Goal: Contribute content: Contribute content

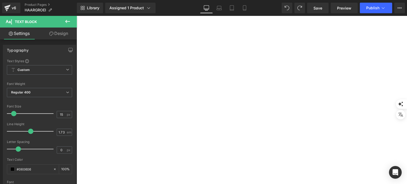
click at [6, 8] on icon at bounding box center [7, 8] width 4 height 2
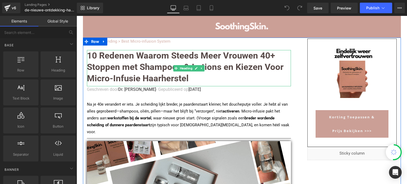
click at [150, 68] on font "10 Redenen Waarom Steeds Meer Vrouwen 40+ Stoppen met Shampoos & Lotions en Kie…" at bounding box center [185, 66] width 197 height 33
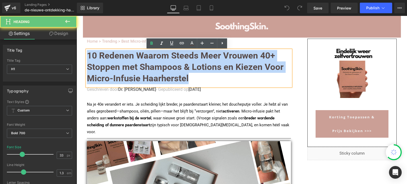
click at [150, 68] on font "10 Redenen Waarom Steeds Meer Vrouwen 40+ Stoppen met Shampoos & Lotions en Kie…" at bounding box center [185, 66] width 197 height 33
paste div
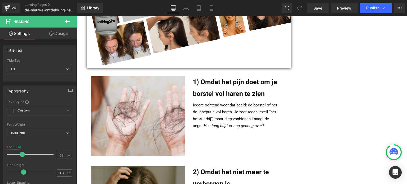
scroll to position [212, 0]
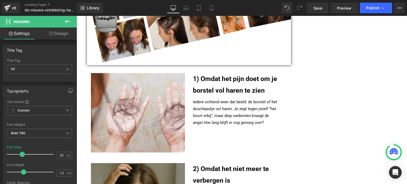
click at [226, 75] on div "1) Omdat het pijn doet om je borstel vol haren te zien Heading" at bounding box center [240, 84] width 94 height 23
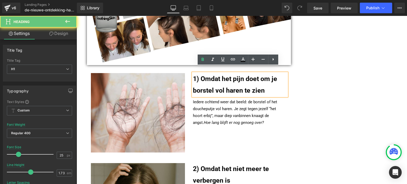
click at [226, 75] on span "1) Omdat het pijn doet om je borstel vol haren te zien" at bounding box center [235, 84] width 84 height 19
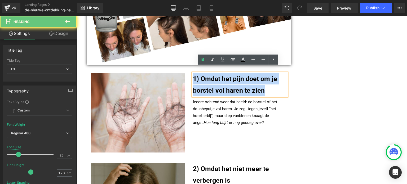
click at [226, 75] on span "1) Omdat het pijn doet om je borstel vol haren te zien" at bounding box center [235, 84] width 84 height 19
paste div
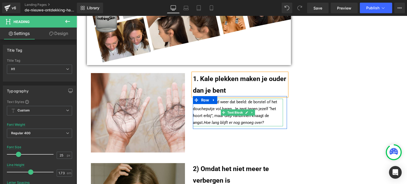
click at [206, 106] on p "Iedere ochtend weer dat beeld: de borstel of het doucheputje vol haren. Je zegt…" at bounding box center [238, 113] width 90 height 28
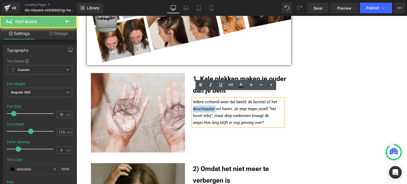
click at [206, 106] on p "Iedere ochtend weer dat beeld: de borstel of het doucheputje vol haren. Je zegt…" at bounding box center [238, 113] width 90 height 28
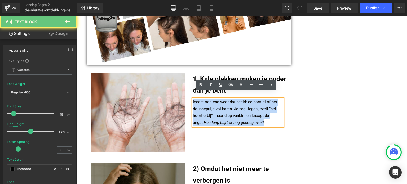
click at [206, 106] on p "Iedere ochtend weer dat beeld: de borstel of het doucheputje vol haren. Je zegt…" at bounding box center [238, 113] width 90 height 28
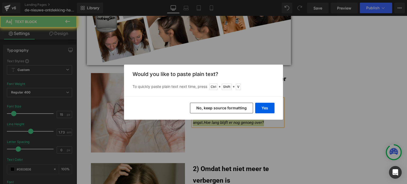
click at [223, 104] on button "No, keep source formatting" at bounding box center [221, 108] width 63 height 11
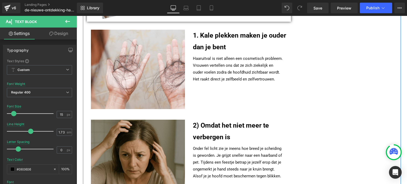
scroll to position [265, 0]
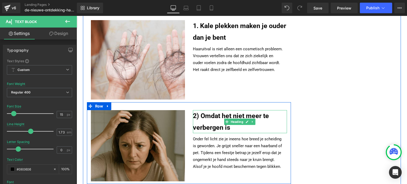
click at [205, 115] on h1 "2) Omdat het niet meer te verbergen is" at bounding box center [240, 121] width 94 height 23
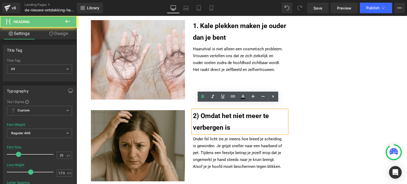
click at [205, 115] on h1 "2) Omdat het niet meer te verbergen is" at bounding box center [240, 121] width 94 height 23
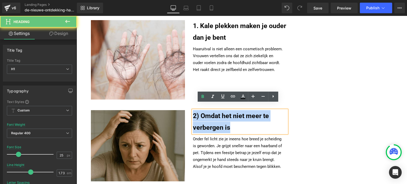
click at [205, 115] on h1 "2) Omdat het niet meer te verbergen is" at bounding box center [240, 121] width 94 height 23
paste div
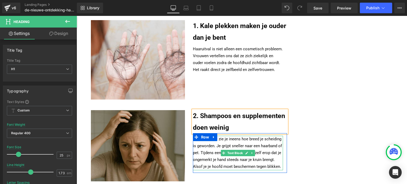
click at [215, 145] on p "Onder fel licht zie je ineens hoe breed je scheiding is geworden. Je grijpt sne…" at bounding box center [238, 153] width 90 height 34
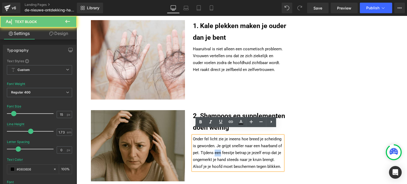
click at [215, 145] on p "Onder fel licht zie je ineens hoe breed je scheiding is geworden. Je grijpt sne…" at bounding box center [238, 153] width 90 height 34
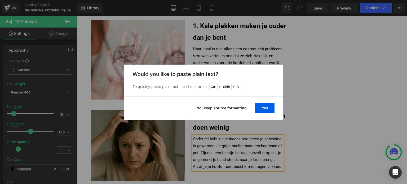
click at [232, 110] on button "No, keep source formatting" at bounding box center [221, 108] width 63 height 11
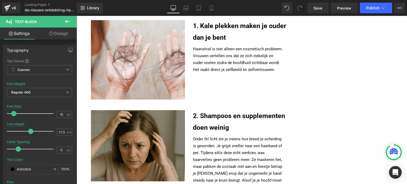
click at [214, 137] on p "Onder fel licht zie je ineens hoe breed je scheiding is geworden. Je grijpt sne…" at bounding box center [238, 163] width 90 height 55
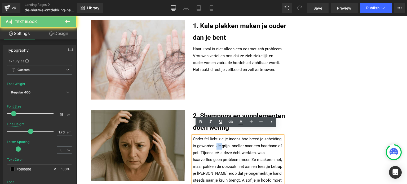
click at [214, 137] on p "Onder fel licht zie je ineens hoe breed je scheiding is geworden. Je grijpt sne…" at bounding box center [238, 163] width 90 height 55
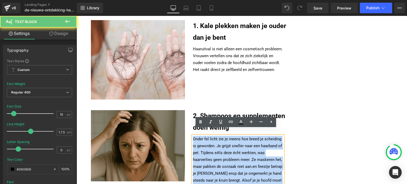
click at [214, 137] on p "Onder fel licht zie je ineens hoe breed je scheiding is geworden. Je grijpt sne…" at bounding box center [238, 163] width 90 height 55
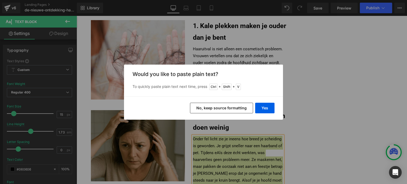
click at [217, 109] on button "No, keep source formatting" at bounding box center [221, 108] width 63 height 11
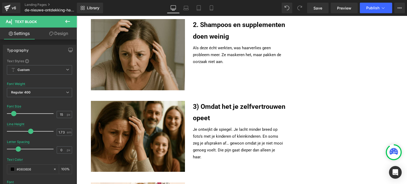
scroll to position [371, 0]
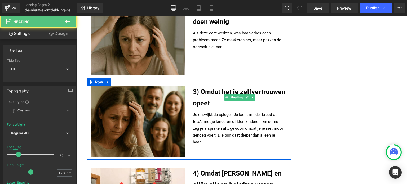
click at [206, 88] on span "3) Omdat het je zelfvertrouwen opeet" at bounding box center [239, 97] width 92 height 19
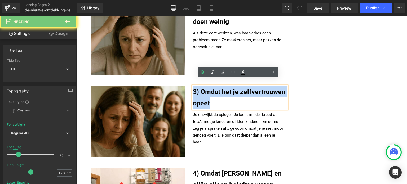
click at [206, 88] on span "3) Omdat het je zelfvertrouwen opeet" at bounding box center [239, 97] width 92 height 19
paste div
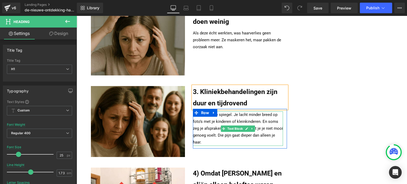
click at [205, 121] on p "Je ontwijkt de spiegel. Je lacht minder breed op foto’s met je kinderen of klei…" at bounding box center [238, 129] width 90 height 34
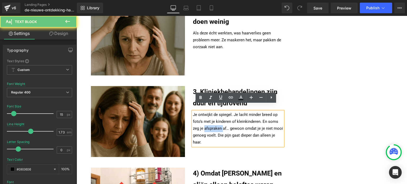
click at [205, 121] on p "Je ontwijkt de spiegel. Je lacht minder breed op foto’s met je kinderen of klei…" at bounding box center [238, 129] width 90 height 34
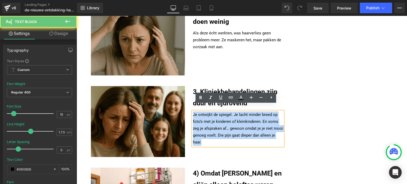
click at [205, 121] on p "Je ontwijkt de spiegel. Je lacht minder breed op foto’s met je kinderen of klei…" at bounding box center [238, 129] width 90 height 34
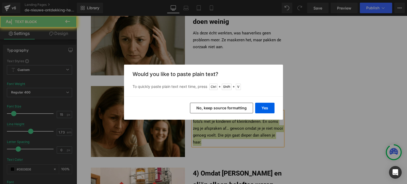
click at [207, 103] on button "No, keep source formatting" at bounding box center [221, 108] width 63 height 11
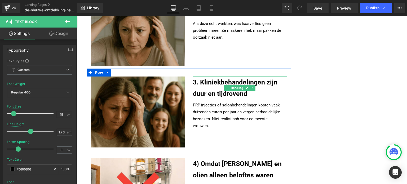
scroll to position [398, 0]
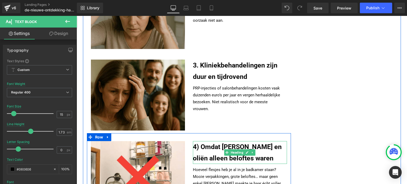
click at [209, 149] on span "4) Omdat shampoos en oliën alleen beloftes waren" at bounding box center [237, 152] width 89 height 19
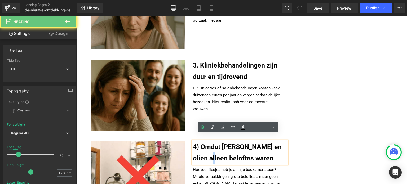
click at [209, 149] on span "4) Omdat shampoos en oliën alleen beloftes waren" at bounding box center [237, 152] width 89 height 19
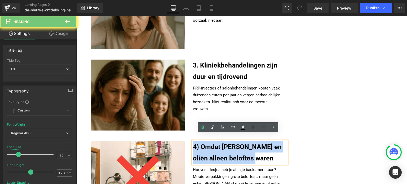
click at [209, 149] on span "4) Omdat shampoos en oliën alleen beloftes waren" at bounding box center [237, 152] width 89 height 19
paste div
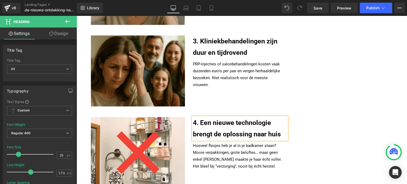
scroll to position [477, 0]
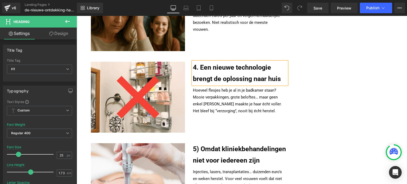
click at [209, 99] on p "Hoeveel flesjes heb je al in je badkamer staan? Mooie verpakkingen, grote belof…" at bounding box center [238, 101] width 90 height 28
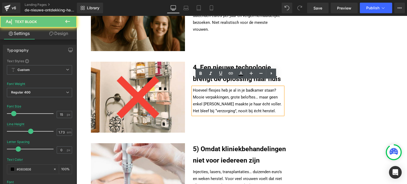
click at [209, 99] on p "Hoeveel flesjes heb je al in je badkamer staan? Mooie verpakkingen, grote belof…" at bounding box center [238, 101] width 90 height 28
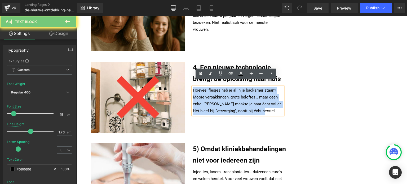
click at [209, 99] on p "Hoeveel flesjes heb je al in je badkamer staan? Mooie verpakkingen, grote belof…" at bounding box center [238, 101] width 90 height 28
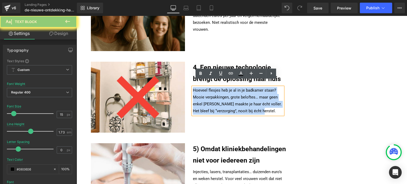
click at [209, 99] on p "Hoeveel flesjes heb je al in je badkamer staan? Mooie verpakkingen, grote belof…" at bounding box center [238, 101] width 90 height 28
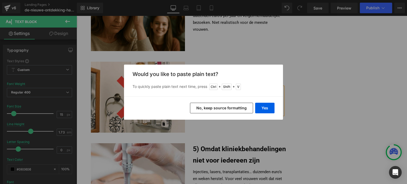
click at [207, 108] on button "No, keep source formatting" at bounding box center [221, 108] width 63 height 11
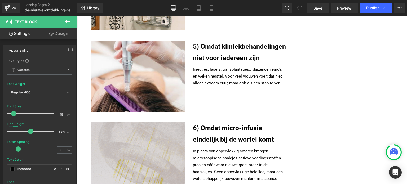
scroll to position [583, 0]
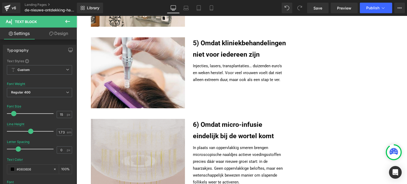
click at [203, 52] on span "5) Omdat kliniekbehandelingen niet voor iedereen zijn" at bounding box center [239, 48] width 93 height 19
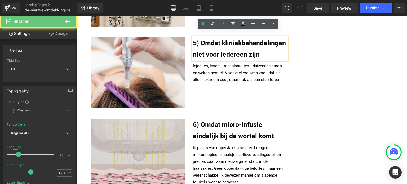
click at [202, 52] on span "5) Omdat kliniekbehandelingen niet voor iedereen zijn" at bounding box center [239, 48] width 93 height 19
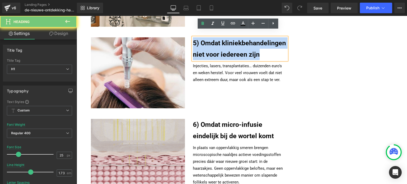
click at [202, 52] on span "5) Omdat kliniekbehandelingen niet voor iedereen zijn" at bounding box center [239, 48] width 93 height 19
paste div
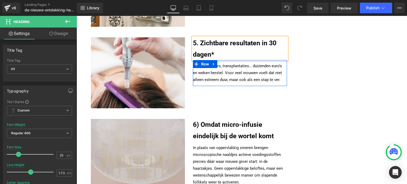
click at [208, 67] on p "Injecties, lasers, transplantaties… duizenden euro’s en weken herstel. Voor vee…" at bounding box center [238, 73] width 90 height 21
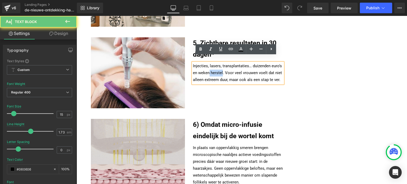
click at [208, 67] on p "Injecties, lasers, transplantaties… duizenden euro’s en weken herstel. Voor vee…" at bounding box center [238, 73] width 90 height 21
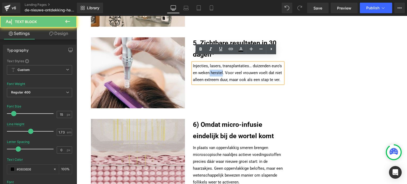
click at [208, 67] on p "Injecties, lasers, transplantaties… duizenden euro’s en weken herstel. Voor vee…" at bounding box center [238, 73] width 90 height 21
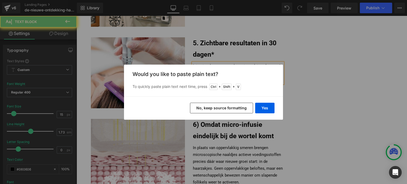
click at [216, 108] on button "No, keep source formatting" at bounding box center [221, 108] width 63 height 11
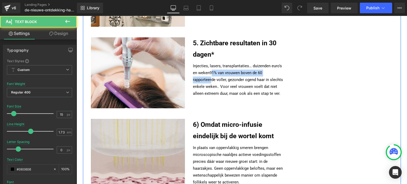
click at [209, 70] on p "Injecties, lasers, transplantaties… duizenden euro’s en weken 91% van vrouwen b…" at bounding box center [238, 80] width 90 height 34
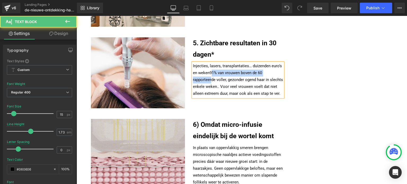
click at [209, 71] on p "Injecties, lasers, transplantaties… duizenden euro’s en weken 91% van vrouwen b…" at bounding box center [238, 80] width 90 height 34
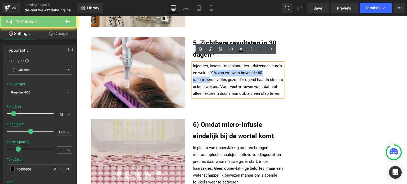
click at [208, 71] on span "91% van vrouwen boven de 60 rapporteerde voller, gezonder ogend haar in slechts…" at bounding box center [238, 79] width 90 height 19
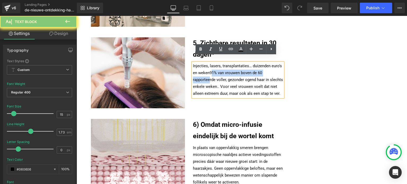
click at [208, 71] on span "91% van vrouwen boven de 60 rapporteerde voller, gezonder ogend haar in slechts…" at bounding box center [238, 79] width 90 height 19
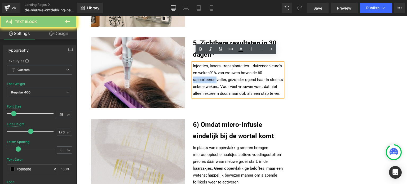
click at [208, 71] on span "91% van vrouwen boven de 60 rapporteerde voller, gezonder ogend haar in slechts…" at bounding box center [238, 79] width 90 height 19
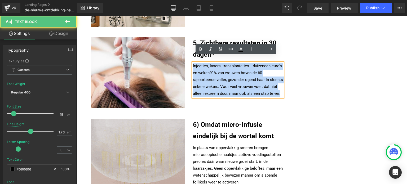
click at [208, 71] on span "91% van vrouwen boven de 60 rapporteerde voller, gezonder ogend haar in slechts…" at bounding box center [238, 79] width 90 height 19
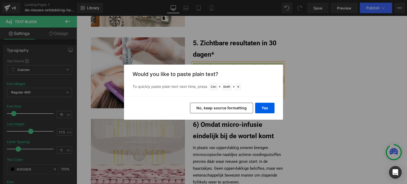
click at [212, 105] on button "No, keep source formatting" at bounding box center [221, 108] width 63 height 11
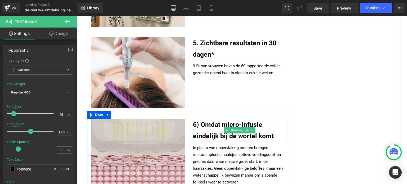
click at [210, 124] on h1 "6) Omdat micro-infusie eindelijk bij de wortel komt" at bounding box center [240, 130] width 94 height 23
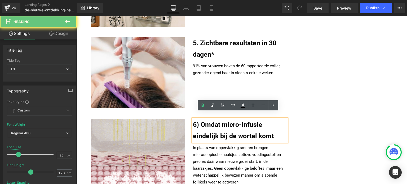
click at [210, 124] on h1 "6) Omdat micro-infusie eindelijk bij de wortel komt" at bounding box center [240, 130] width 94 height 23
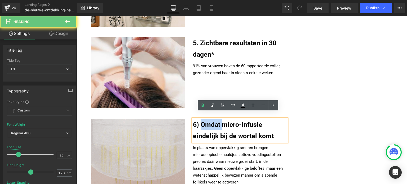
click at [210, 124] on h1 "6) Omdat micro-infusie eindelijk bij de wortel komt" at bounding box center [240, 130] width 94 height 23
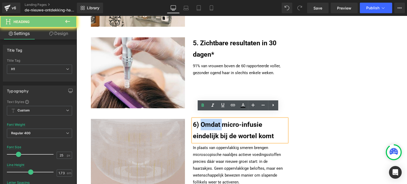
paste div
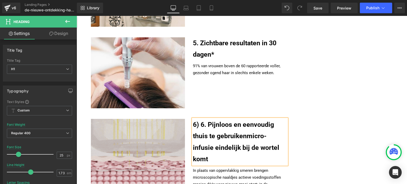
click at [210, 124] on h1 "6) 6. Pijnloos en eenvoudig thuis te gebruikenmicro-infusie eindelijk bij de wo…" at bounding box center [240, 142] width 94 height 46
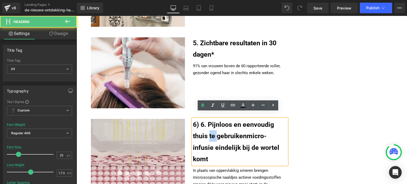
click at [210, 124] on h1 "6) 6. Pijnloos en eenvoudig thuis te gebruikenmicro-infusie eindelijk bij de wo…" at bounding box center [240, 142] width 94 height 46
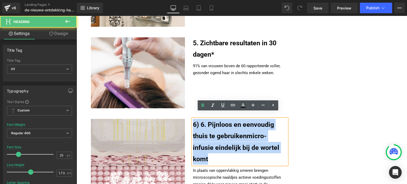
click at [210, 124] on h1 "6) 6. Pijnloos en eenvoudig thuis te gebruikenmicro-infusie eindelijk bij de wo…" at bounding box center [240, 142] width 94 height 46
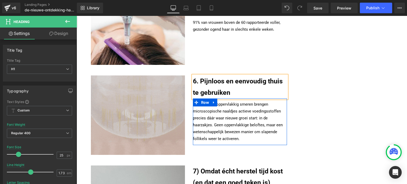
scroll to position [636, 0]
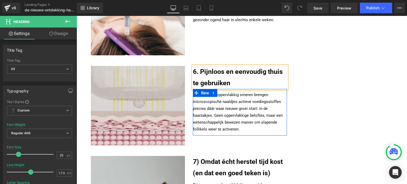
click at [209, 92] on p "In plaats van oppervlakkig smeren brengen microscopische naaldjes actieve voedi…" at bounding box center [238, 112] width 90 height 41
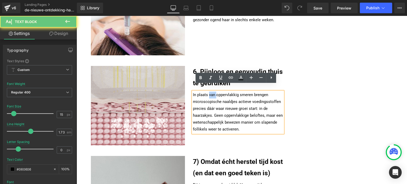
click at [209, 92] on p "In plaats van oppervlakkig smeren brengen microscopische naaldjes actieve voedi…" at bounding box center [238, 112] width 90 height 41
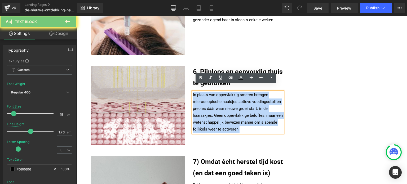
click at [209, 92] on p "In plaats van oppervlakkig smeren brengen microscopische naaldjes actieve voedi…" at bounding box center [238, 112] width 90 height 41
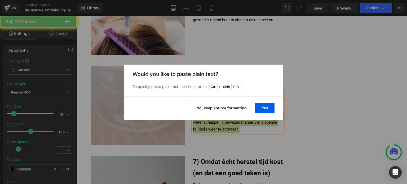
click at [208, 107] on button "No, keep source formatting" at bounding box center [221, 108] width 63 height 11
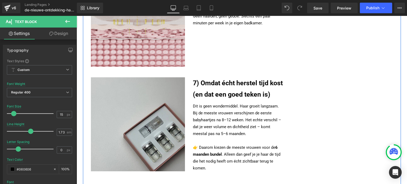
scroll to position [716, 0]
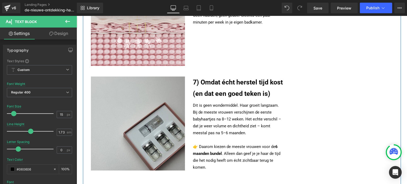
click at [203, 85] on span "7) Omdat écht herstel tijd kost (en dat een goed teken is)" at bounding box center [238, 87] width 90 height 19
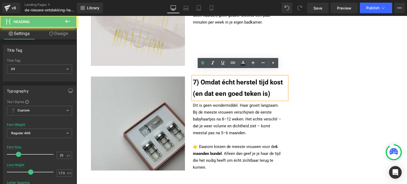
click at [203, 85] on span "7) Omdat écht herstel tijd kost (en dat een goed teken is)" at bounding box center [238, 87] width 90 height 19
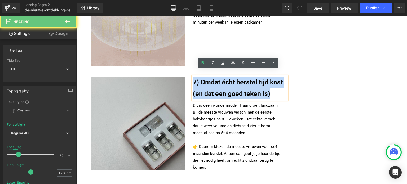
click at [203, 85] on span "7) Omdat écht herstel tijd kost (en dat een goed teken is)" at bounding box center [238, 87] width 90 height 19
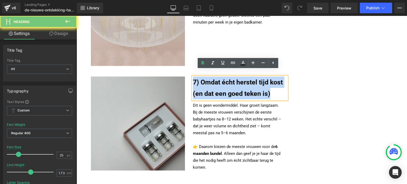
paste div
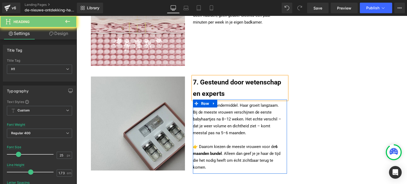
click at [207, 108] on p "Dit is geen wondermiddel. Haar groeit langzaam. Bij de meeste vrouwen verschijn…" at bounding box center [238, 119] width 90 height 34
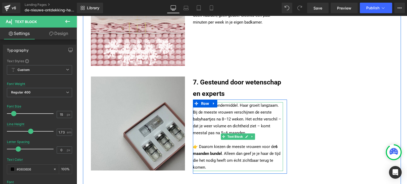
drag, startPoint x: 293, startPoint y: 176, endPoint x: 200, endPoint y: 122, distance: 107.5
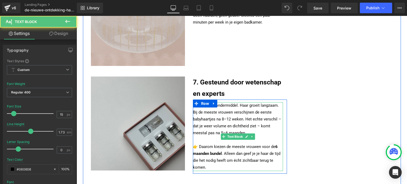
click at [204, 160] on p "👉 Daarom kiezen de meeste vrouwen voor de 6 maanden bundel . Alleen dan geef je…" at bounding box center [238, 154] width 90 height 34
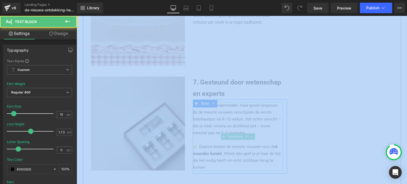
drag, startPoint x: 281, startPoint y: 176, endPoint x: 193, endPoint y: 118, distance: 105.3
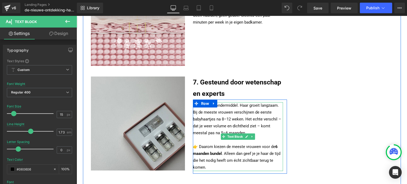
click at [200, 137] on p "👉 Daarom kiezen de meeste vrouwen voor de 6 maanden bundel . Alleen dan geef je…" at bounding box center [238, 154] width 90 height 34
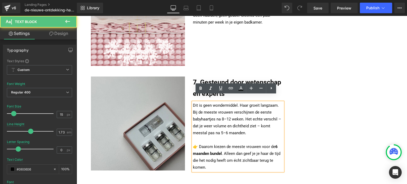
click at [203, 160] on p "👉 Daarom kiezen de meeste vrouwen voor de 6 maanden bundel . Alleen dan geef je…" at bounding box center [238, 154] width 90 height 34
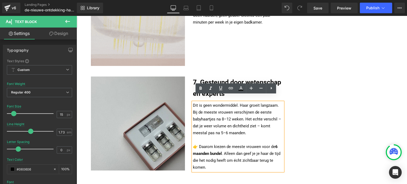
click at [203, 160] on p "👉 Daarom kiezen de meeste vrouwen voor de 6 maanden bundel . Alleen dan geef je…" at bounding box center [238, 154] width 90 height 34
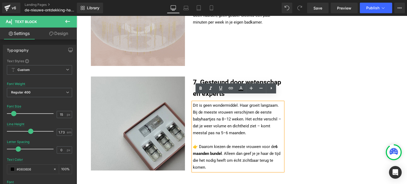
click at [203, 160] on p "👉 Daarom kiezen de meeste vrouwen voor de 6 maanden bundel . Alleen dan geef je…" at bounding box center [238, 154] width 90 height 34
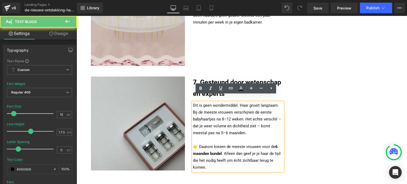
click at [203, 160] on p "👉 Daarom kiezen de meeste vrouwen voor de 6 maanden bundel . Alleen dan geef je…" at bounding box center [238, 154] width 90 height 34
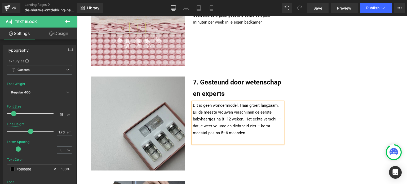
click at [209, 122] on p "Dit is geen wondermiddel. Haar groeit langzaam. Bij de meeste vrouwen verschijn…" at bounding box center [238, 119] width 90 height 34
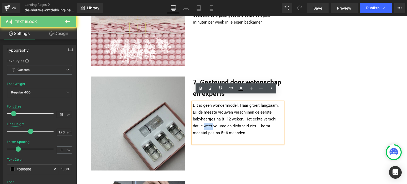
click at [209, 122] on p "Dit is geen wondermiddel. Haar groeit langzaam. Bij de meeste vrouwen verschijn…" at bounding box center [238, 119] width 90 height 34
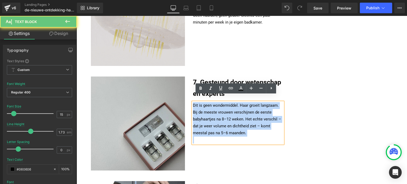
click at [209, 122] on p "Dit is geen wondermiddel. Haar groeit langzaam. Bij de meeste vrouwen verschijn…" at bounding box center [238, 119] width 90 height 34
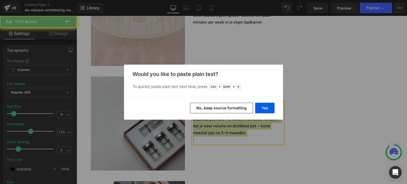
click at [203, 112] on button "No, keep source formatting" at bounding box center [221, 108] width 63 height 11
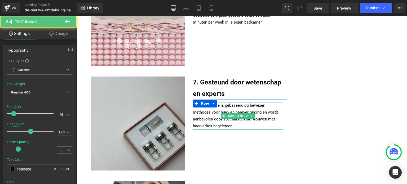
click at [235, 119] on p "De technologie is gebaseerd op bewezen methodes voor huid- en haarverjonging en…" at bounding box center [238, 116] width 90 height 28
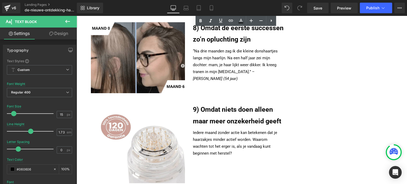
scroll to position [822, 0]
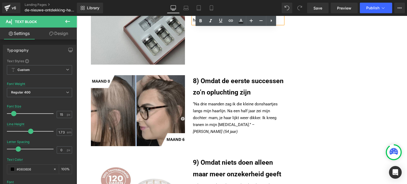
click at [211, 80] on h1 "8) Omdat de eerste successen zo’n opluchting zijn" at bounding box center [240, 86] width 94 height 23
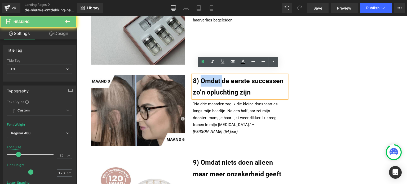
click at [211, 80] on h1 "8) Omdat de eerste successen zo’n opluchting zijn" at bounding box center [240, 86] width 94 height 23
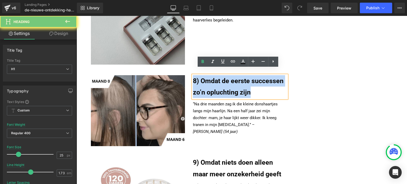
click at [211, 80] on h1 "8) Omdat de eerste successen zo’n opluchting zijn" at bounding box center [240, 86] width 94 height 23
paste div
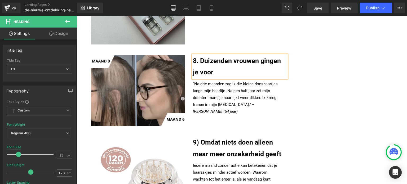
scroll to position [875, 0]
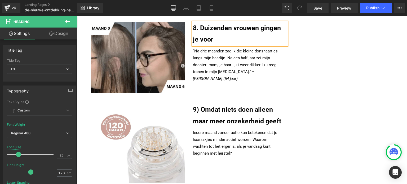
click at [211, 113] on span "9) Omdat niets doen alleen maar meer onzekerheid geeft" at bounding box center [237, 115] width 88 height 19
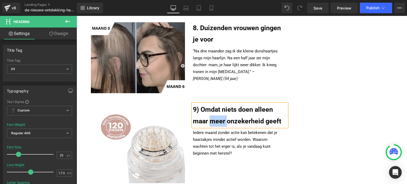
click at [211, 113] on span "9) Omdat niets doen alleen maar meer onzekerheid geeft" at bounding box center [237, 115] width 88 height 19
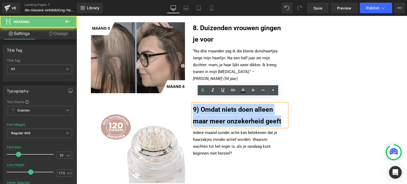
click at [211, 113] on span "9) Omdat niets doen alleen maar meer onzekerheid geeft" at bounding box center [237, 115] width 88 height 19
paste div
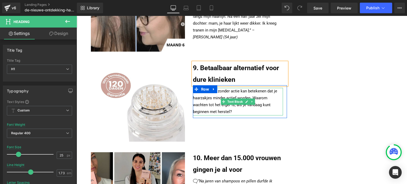
scroll to position [981, 0]
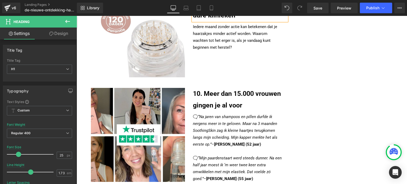
click at [215, 92] on h1 "10. Meer dan 15.000 vrouwen gingen je al voor" at bounding box center [240, 99] width 94 height 23
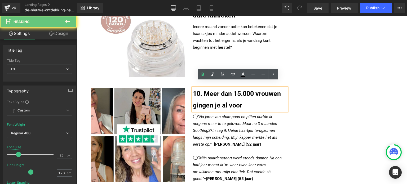
click at [215, 92] on h1 "10. Meer dan 15.000 vrouwen gingen je al voor" at bounding box center [240, 99] width 94 height 23
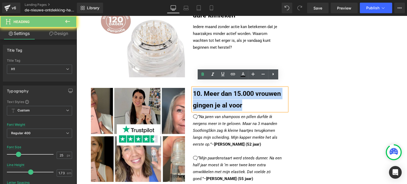
click at [215, 92] on h1 "10. Meer dan 15.000 vrouwen gingen je al voor" at bounding box center [240, 99] width 94 height 23
paste div
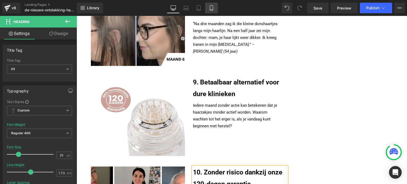
scroll to position [901, 0]
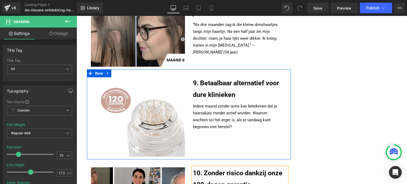
click at [200, 106] on p "Iedere maand zonder actie kan betekenen dat je haarzakjes minder actief worden.…" at bounding box center [238, 117] width 90 height 28
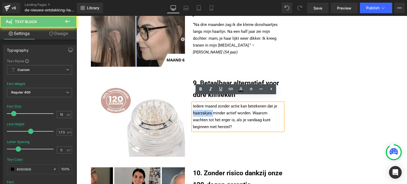
click at [200, 106] on p "Iedere maand zonder actie kan betekenen dat je haarzakjes minder actief worden.…" at bounding box center [238, 117] width 90 height 28
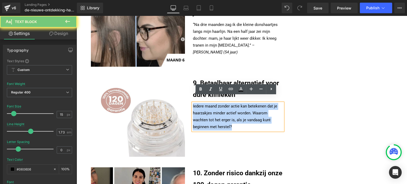
click at [200, 106] on p "Iedere maand zonder actie kan betekenen dat je haarzakjes minder actief worden.…" at bounding box center [238, 117] width 90 height 28
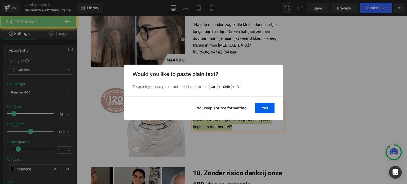
click at [208, 106] on button "No, keep source formatting" at bounding box center [221, 108] width 63 height 11
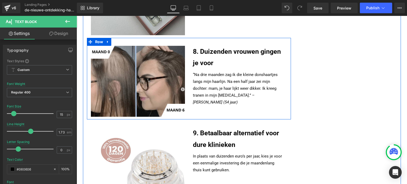
scroll to position [848, 0]
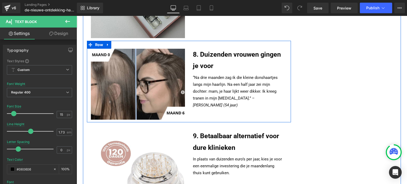
click at [210, 80] on span "“Na drie maanden zag ik die kleine donshaartjes langs mijn haarlijn. Na een hal…" at bounding box center [235, 87] width 85 height 25
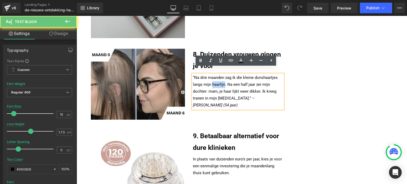
click at [210, 80] on span "“Na drie maanden zag ik die kleine donshaartjes langs mijn haarlijn. Na een hal…" at bounding box center [235, 87] width 85 height 25
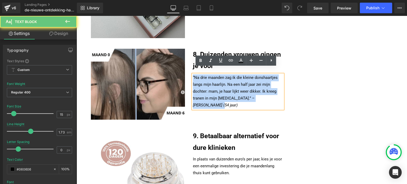
click at [210, 80] on span "“Na drie maanden zag ik die kleine donshaartjes langs mijn haarlijn. Na een hal…" at bounding box center [235, 87] width 85 height 25
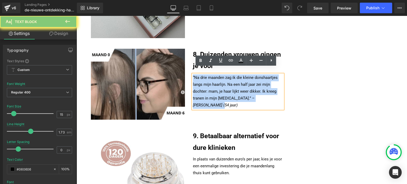
click at [210, 80] on span "“Na drie maanden zag ik die kleine donshaartjes langs mijn haarlijn. Na een hal…" at bounding box center [235, 87] width 85 height 25
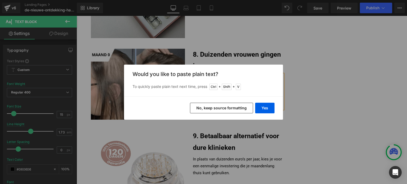
drag, startPoint x: 215, startPoint y: 106, endPoint x: 139, endPoint y: 90, distance: 78.2
click at [215, 106] on button "No, keep source formatting" at bounding box center [221, 108] width 63 height 11
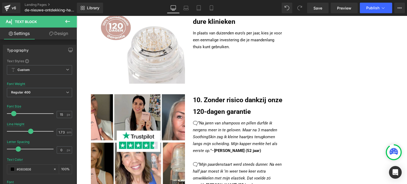
scroll to position [1007, 0]
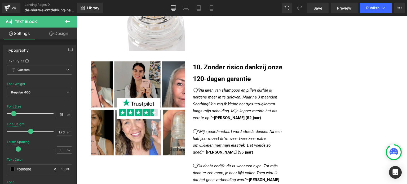
click at [210, 92] on em "“Na jaren van shampoos en pillen durfde ik nergens meer in te geloven. Maar na …" at bounding box center [235, 104] width 85 height 32
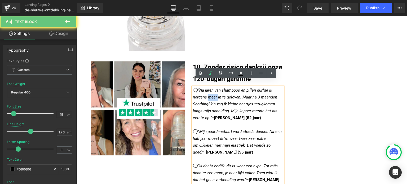
click at [210, 92] on em "“Na jaren van shampoos en pillen durfde ik nergens meer in te geloven. Maar na …" at bounding box center [235, 104] width 85 height 32
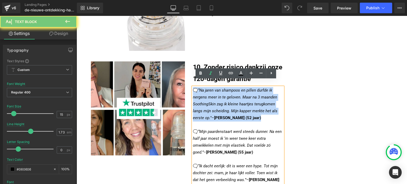
click at [210, 92] on em "“Na jaren van shampoos en pillen durfde ik nergens meer in te geloven. Maar na …" at bounding box center [235, 104] width 85 height 32
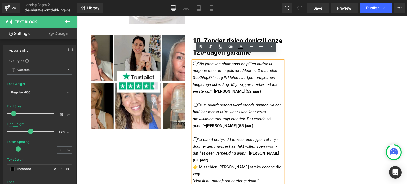
click at [260, 164] on p "👉 Misschien ben jij straks degene die zegt: “Had ik dit maar jaren eerder gedaa…" at bounding box center [238, 174] width 90 height 21
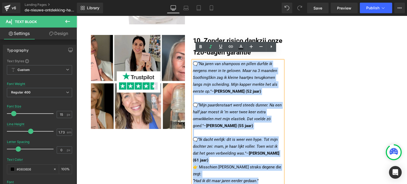
drag, startPoint x: 260, startPoint y: 160, endPoint x: 193, endPoint y: 59, distance: 120.8
click at [193, 61] on div "🗨 “Na jaren van shampoos en pillen durfde ik nergens meer in te geloven. Maar n…" at bounding box center [238, 123] width 90 height 124
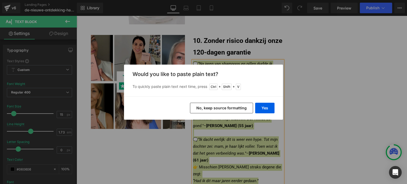
click at [225, 111] on button "No, keep source formatting" at bounding box center [221, 108] width 63 height 11
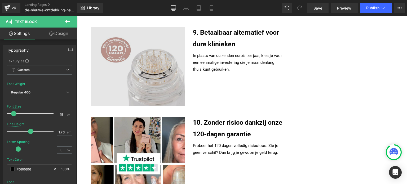
scroll to position [954, 0]
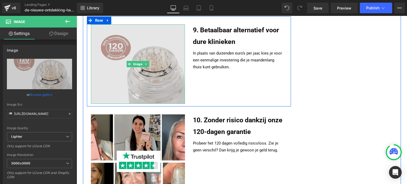
click at [164, 67] on img at bounding box center [138, 64] width 94 height 80
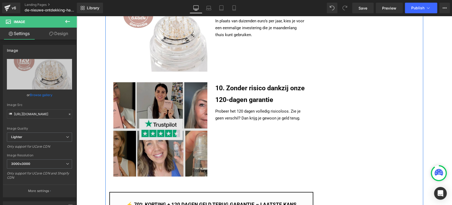
scroll to position [977, 0]
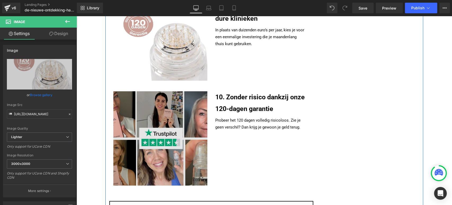
click at [183, 101] on img at bounding box center [160, 138] width 94 height 94
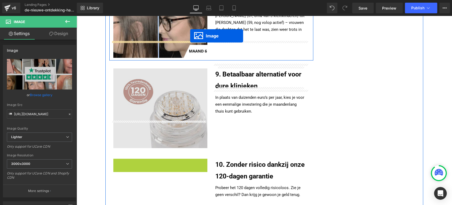
scroll to position [900, 0]
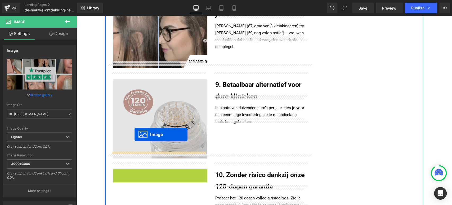
drag, startPoint x: 155, startPoint y: 133, endPoint x: 135, endPoint y: 134, distance: 19.9
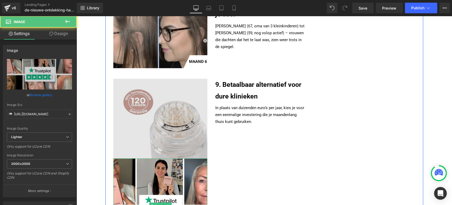
click at [171, 101] on img at bounding box center [160, 119] width 94 height 80
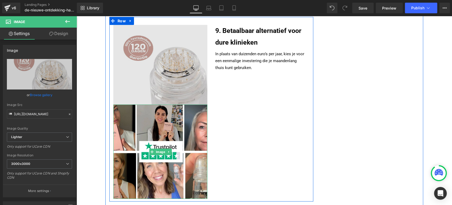
scroll to position [988, 0]
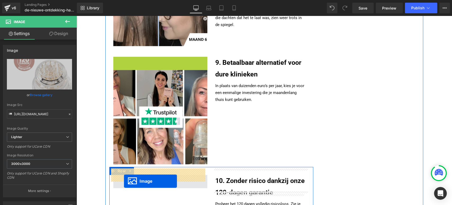
drag, startPoint x: 149, startPoint y: 24, endPoint x: 124, endPoint y: 180, distance: 158.3
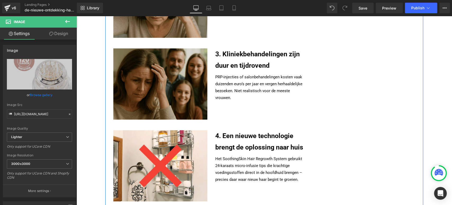
scroll to position [408, 0]
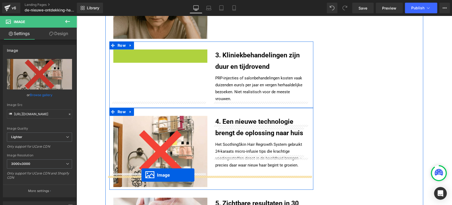
drag, startPoint x: 162, startPoint y: 80, endPoint x: 142, endPoint y: 175, distance: 97.1
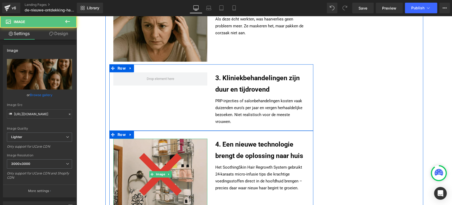
scroll to position [378, 0]
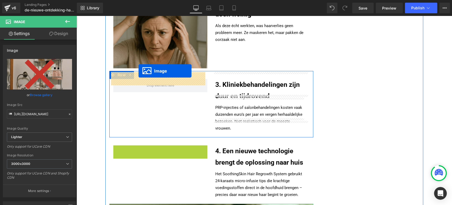
drag, startPoint x: 148, startPoint y: 169, endPoint x: 139, endPoint y: 71, distance: 98.3
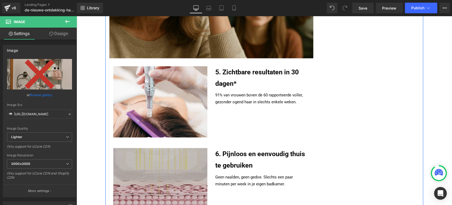
scroll to position [702, 0]
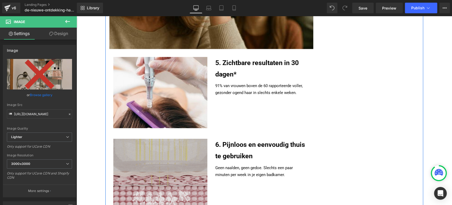
click at [166, 144] on img at bounding box center [160, 179] width 94 height 80
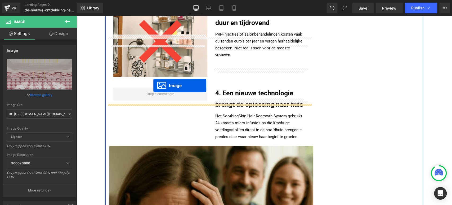
scroll to position [437, 0]
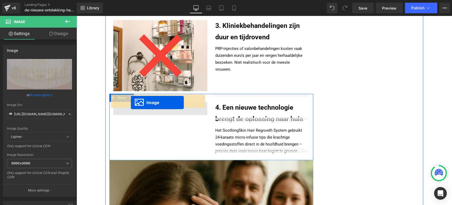
drag, startPoint x: 148, startPoint y: 171, endPoint x: 131, endPoint y: 103, distance: 71.1
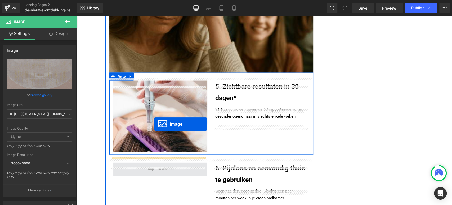
scroll to position [702, 0]
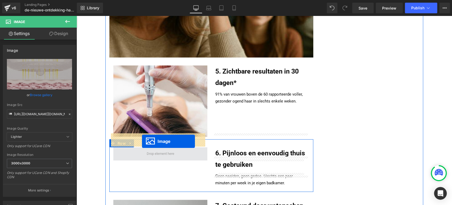
drag, startPoint x: 159, startPoint y: 79, endPoint x: 142, endPoint y: 141, distance: 64.7
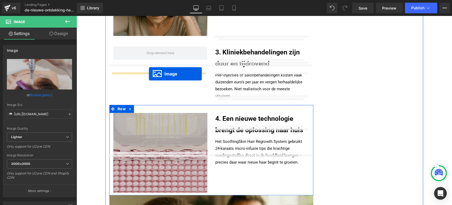
scroll to position [378, 0]
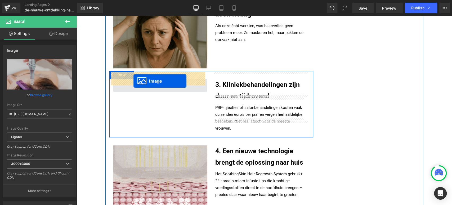
drag, startPoint x: 150, startPoint y: 88, endPoint x: 133, endPoint y: 80, distance: 18.7
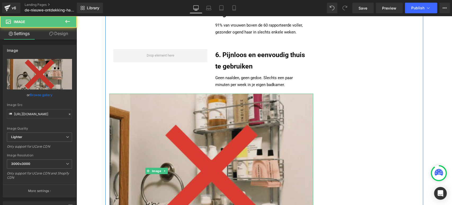
scroll to position [791, 0]
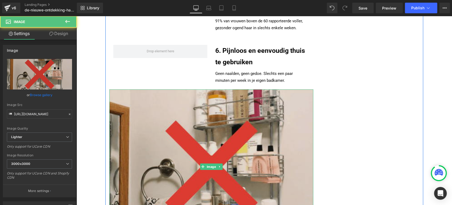
click at [165, 156] on img at bounding box center [211, 166] width 204 height 154
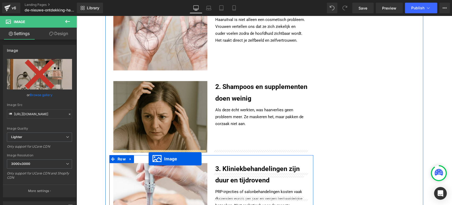
scroll to position [290, 0]
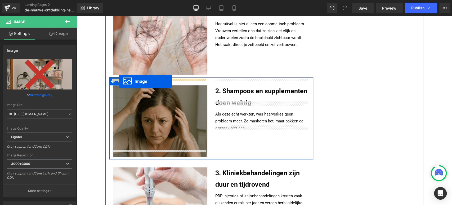
drag, startPoint x: 199, startPoint y: 158, endPoint x: 119, endPoint y: 81, distance: 111.0
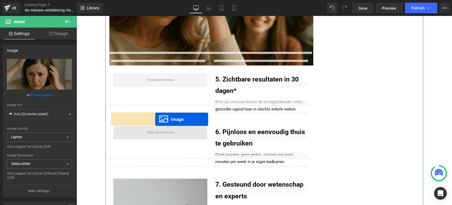
scroll to position [732, 0]
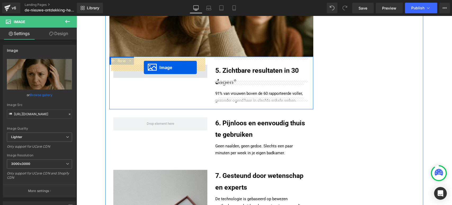
drag, startPoint x: 150, startPoint y: 97, endPoint x: 144, endPoint y: 67, distance: 30.4
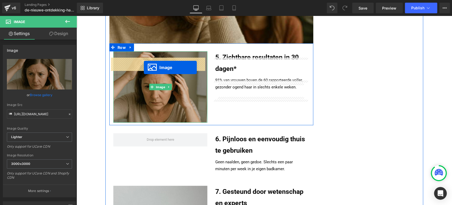
scroll to position [719, 0]
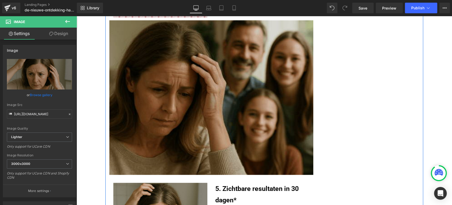
click at [179, 94] on img at bounding box center [211, 97] width 204 height 154
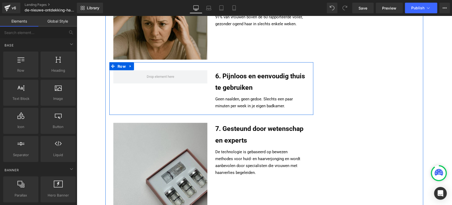
scroll to position [630, 0]
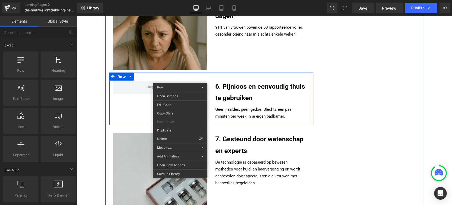
click at [382, 93] on div "Home > Trending > Best Micro-infusion System Heading 10 Redenen Waarom Steeds M…" at bounding box center [264, 52] width 318 height 1290
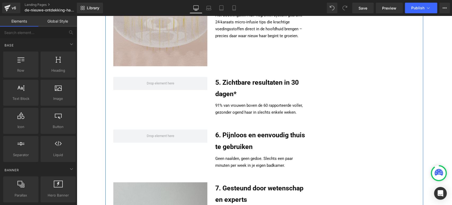
scroll to position [542, 0]
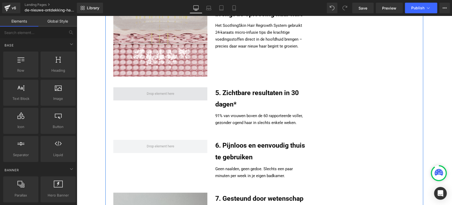
click at [180, 87] on span at bounding box center [160, 93] width 94 height 13
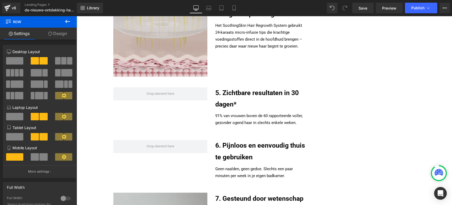
click at [62, 20] on button at bounding box center [67, 22] width 19 height 12
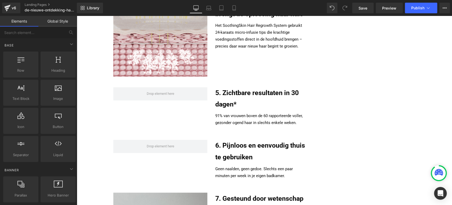
click at [64, 20] on link "Global Style" at bounding box center [57, 21] width 38 height 11
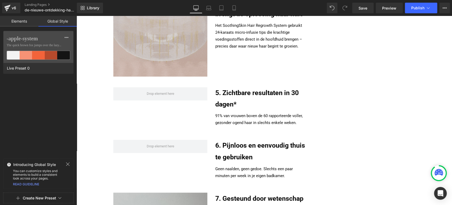
click at [14, 23] on link "Elements" at bounding box center [19, 21] width 38 height 11
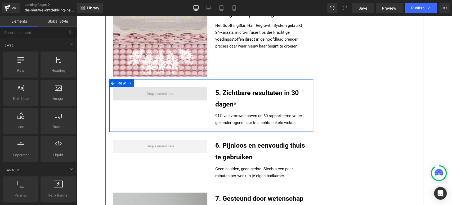
click at [177, 87] on span at bounding box center [160, 93] width 94 height 13
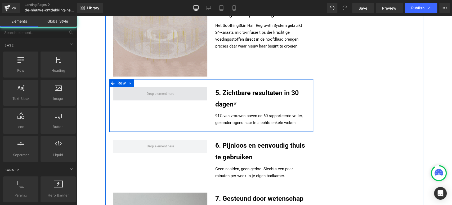
click at [147, 89] on span at bounding box center [160, 93] width 31 height 9
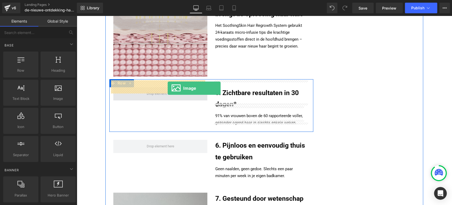
drag, startPoint x: 130, startPoint y: 114, endPoint x: 168, endPoint y: 88, distance: 46.3
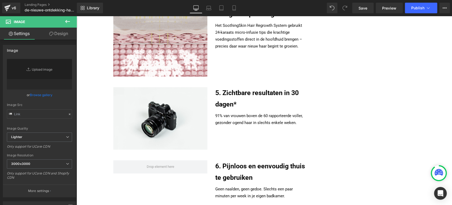
type input "//d1um8515vdn9kb.cloudfront.net/images/parallax.jpg"
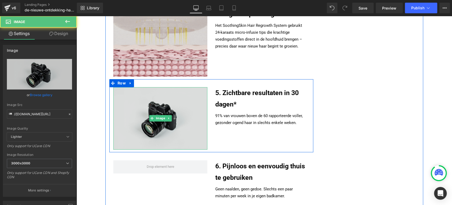
click at [159, 107] on img at bounding box center [160, 118] width 94 height 62
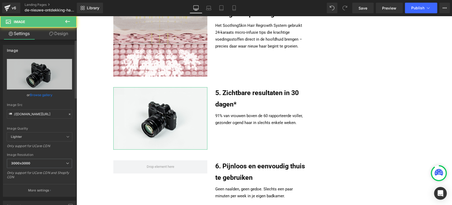
click at [40, 95] on link "Browse gallery" at bounding box center [41, 94] width 23 height 9
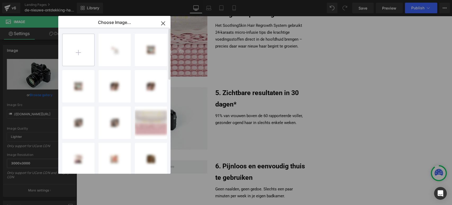
click at [83, 49] on input "file" at bounding box center [79, 50] width 32 height 32
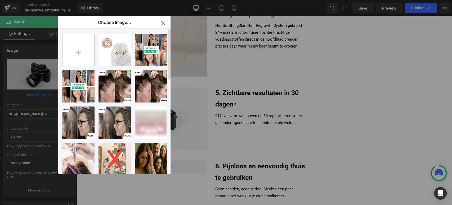
type input "C:\fakepath\Week 0 (1).png"
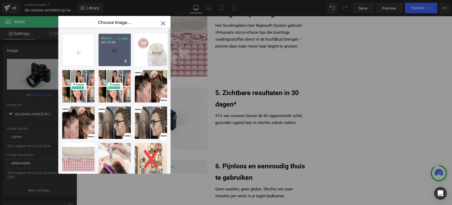
click at [117, 53] on div "Week 0 ... _1_.png 922.15 KB" at bounding box center [115, 50] width 32 height 32
type input "https://ucarecdn.com/80be0764-5938-4abc-b336-045e779c449d/-/format/auto/-/previ…"
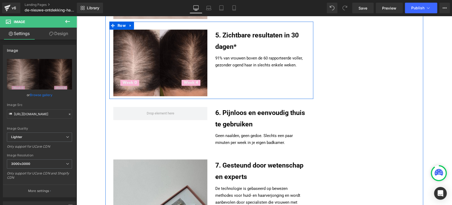
scroll to position [601, 0]
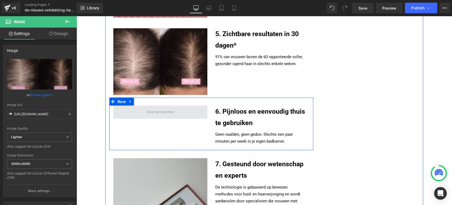
click at [164, 108] on span at bounding box center [160, 111] width 31 height 9
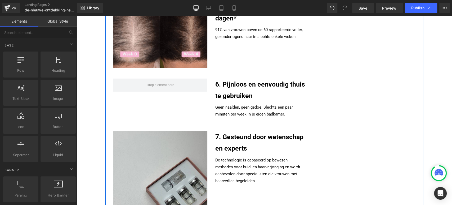
scroll to position [630, 0]
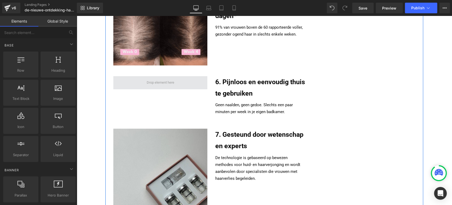
click at [162, 78] on span at bounding box center [160, 82] width 31 height 9
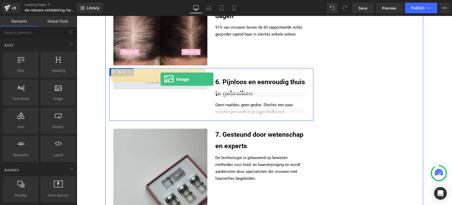
drag, startPoint x: 130, startPoint y: 112, endPoint x: 160, endPoint y: 79, distance: 44.6
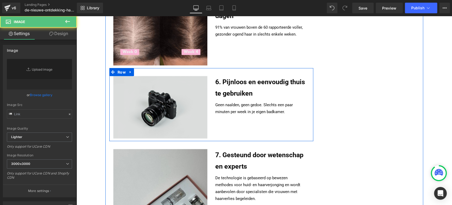
type input "//d1um8515vdn9kb.cloudfront.net/images/parallax.jpg"
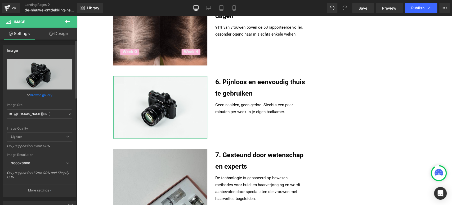
click at [31, 92] on link "Browse gallery" at bounding box center [41, 94] width 23 height 9
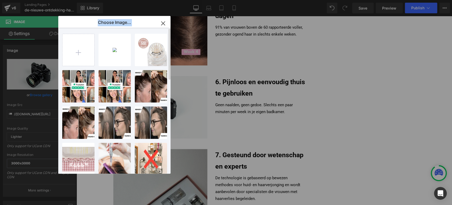
drag, startPoint x: 115, startPoint y: 51, endPoint x: 83, endPoint y: 69, distance: 37.4
click at [58, 104] on div "Choose Image... Back to Library Insert Week 0 ... _1_.png 922.15 KB Delete imag…" at bounding box center [226, 102] width 452 height 205
click at [86, 63] on input "file" at bounding box center [79, 50] width 32 height 32
type input "C:\fakepath\Week 0 (2) (1).png"
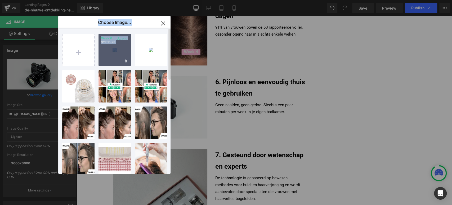
click at [114, 52] on div "Week 0 ... _1_.png 922.15 KB" at bounding box center [115, 50] width 32 height 32
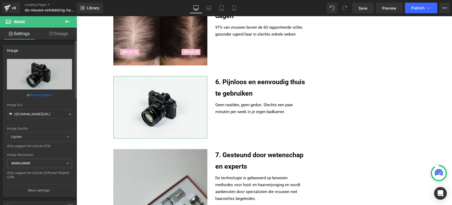
click at [50, 94] on link "Browse gallery" at bounding box center [41, 94] width 23 height 9
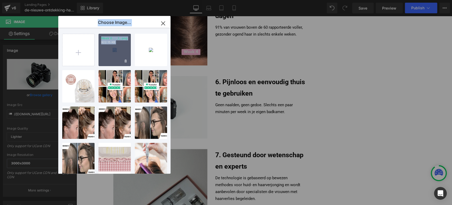
click at [124, 52] on div "Week 0 ... _1_.png 922.15 KB" at bounding box center [115, 50] width 32 height 32
type input "https://ucarecdn.com/f1db693f-5de3-4b64-844d-ccf8b833e4a7/-/format/auto/-/previ…"
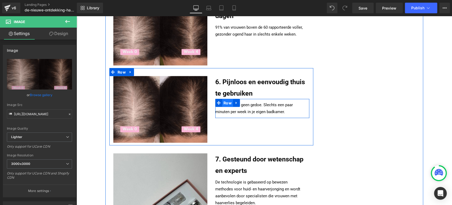
scroll to position [601, 0]
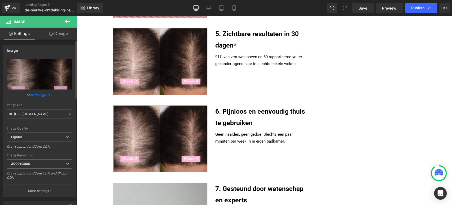
click at [38, 95] on link "Browse gallery" at bounding box center [41, 94] width 23 height 9
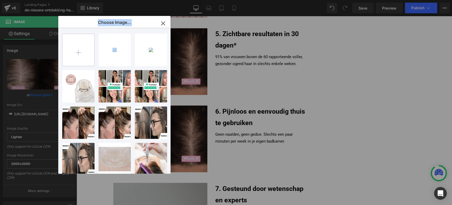
click at [78, 61] on input "file" at bounding box center [79, 50] width 32 height 32
type input "C:\fakepath\Week 0 (2) (1).png"
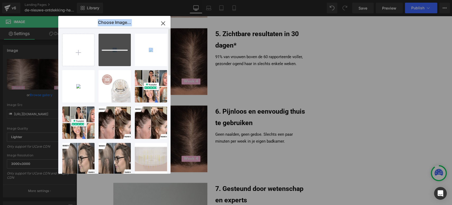
click at [135, 68] on div "Week 0 ... _1_.png 922.15 KB Delete image? Yes No Week 0 ... _1_.png 922.15 KB …" at bounding box center [117, 102] width 111 height 148
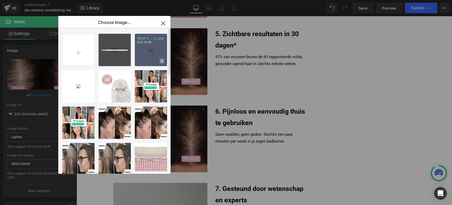
click at [161, 61] on span at bounding box center [162, 60] width 5 height 5
click at [146, 62] on span "Yes" at bounding box center [144, 61] width 13 height 6
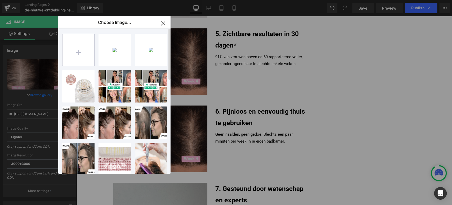
click at [78, 52] on input "file" at bounding box center [79, 50] width 32 height 32
type input "C:\fakepath\Week 0 (3) (1).png"
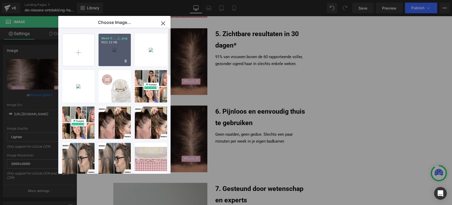
click at [113, 55] on div "Week 0 ... _1_.png 1022.22 KB" at bounding box center [115, 50] width 32 height 32
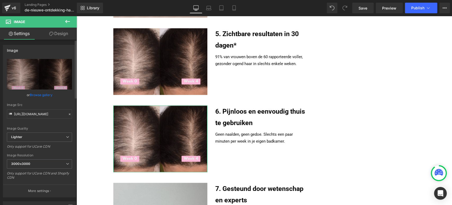
click at [45, 96] on link "Browse gallery" at bounding box center [41, 94] width 23 height 9
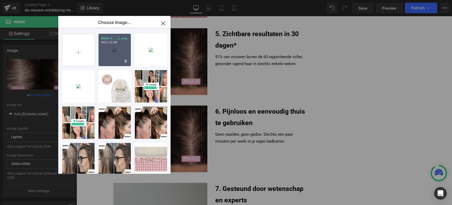
click at [113, 51] on div "Week 0 ... _1_.png 1022.22 KB" at bounding box center [115, 50] width 32 height 32
type input "https://ucarecdn.com/fd99c524-a20a-4c5a-9581-f89f26e2aa7f/-/format/auto/-/previ…"
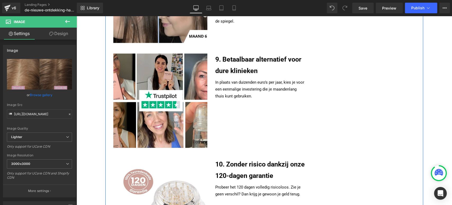
scroll to position [925, 0]
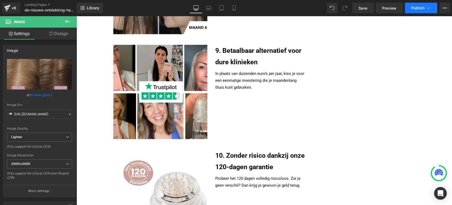
click at [407, 8] on span "Publish" at bounding box center [418, 8] width 13 height 4
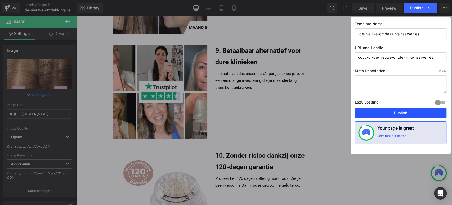
click at [387, 110] on button "Publish" at bounding box center [401, 112] width 92 height 11
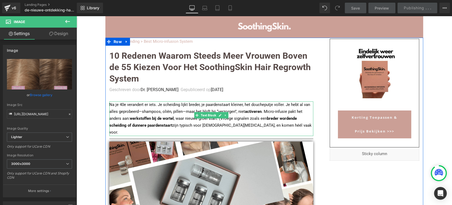
click at [169, 111] on p "Na je 40e verandert er iets. Je scheiding lijkt breder, je paardenstaart kleine…" at bounding box center [211, 118] width 204 height 34
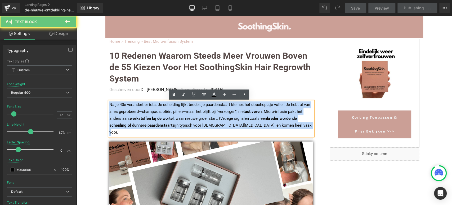
click at [169, 111] on p "Na je 40e verandert er iets. Je scheiding lijkt breder, je paardenstaart kleine…" at bounding box center [211, 118] width 204 height 34
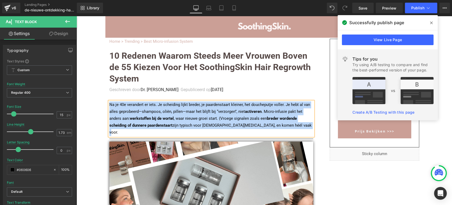
click at [160, 114] on p "Na je 40e verandert er iets. Je scheiding lijkt breder, je paardenstaart kleine…" at bounding box center [211, 118] width 204 height 34
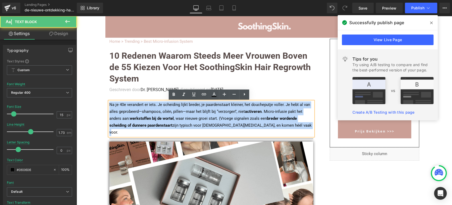
click at [160, 114] on p "Na je 40e verandert er iets. Je scheiding lijkt breder, je paardenstaart kleine…" at bounding box center [211, 118] width 204 height 34
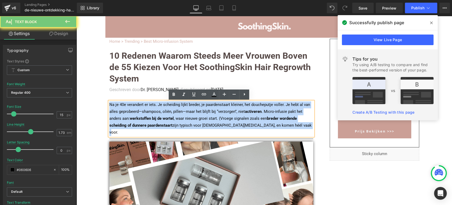
click at [160, 114] on p "Na je 40e verandert er iets. Je scheiding lijkt breder, je paardenstaart kleine…" at bounding box center [211, 118] width 204 height 34
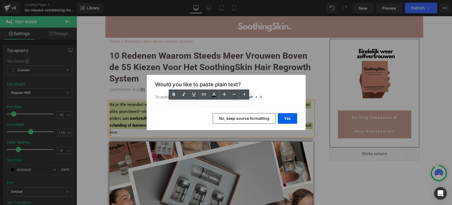
click at [223, 119] on button "No, keep source formatting" at bounding box center [244, 118] width 63 height 11
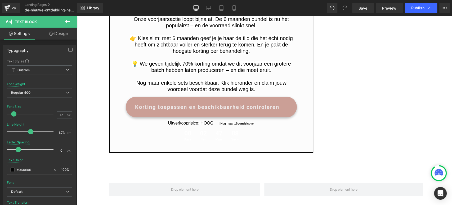
scroll to position [1119, 0]
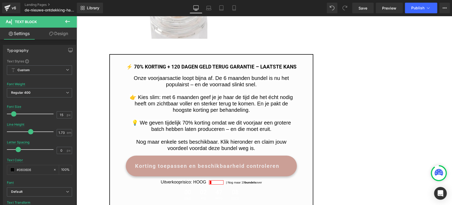
click at [180, 87] on span "Onze voorjaarsactie loopt bijna af. De 6 maanden bundel is nu het populairst – …" at bounding box center [211, 81] width 155 height 12
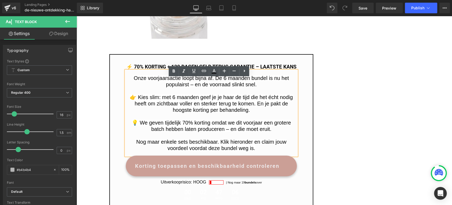
click at [134, 87] on span "Onze voorjaarsactie loopt bijna af. De 6 maanden bundel is nu het populairst – …" at bounding box center [211, 81] width 155 height 12
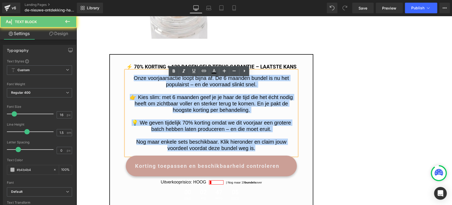
drag, startPoint x: 132, startPoint y: 87, endPoint x: 257, endPoint y: 162, distance: 145.6
click at [257, 155] on div "Onze voorjaarsactie loopt bijna af. De 6 maanden bundel is nu het populairst – …" at bounding box center [211, 112] width 171 height 85
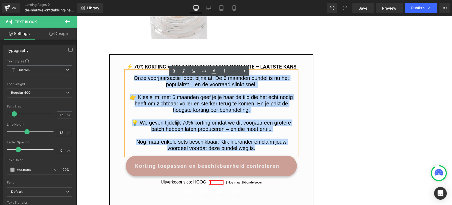
copy div "Onze voorjaarsactie loopt bijna af. De 6 maanden bundel is nu het populairst – …"
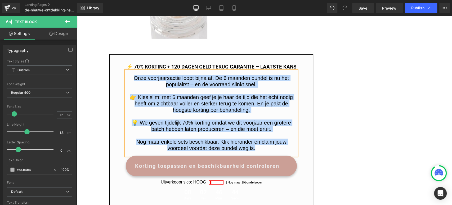
click at [163, 94] on p at bounding box center [211, 90] width 171 height 6
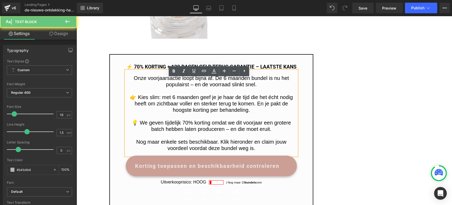
click at [134, 87] on span "Onze voorjaarsactie loopt bijna af. De 6 maanden bundel is nu het populairst – …" at bounding box center [211, 81] width 155 height 12
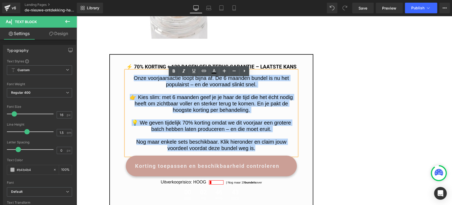
drag, startPoint x: 132, startPoint y: 86, endPoint x: 263, endPoint y: 165, distance: 153.4
click at [263, 155] on div "Onze voorjaarsactie loopt bijna af. De 6 maanden bundel is nu het populairst – …" at bounding box center [211, 112] width 171 height 85
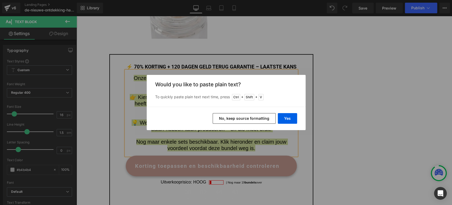
click at [233, 112] on div "Yes No, keep source formatting" at bounding box center [226, 118] width 159 height 23
click at [233, 120] on button "No, keep source formatting" at bounding box center [244, 118] width 63 height 11
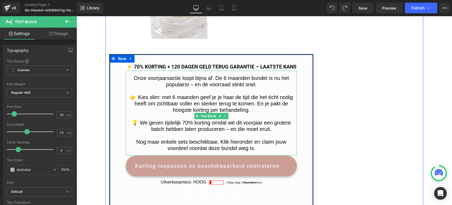
click at [134, 86] on span "Onze voorjaarsactie loopt bijna af. De 6 maanden bundel is nu het populairst – …" at bounding box center [211, 81] width 155 height 12
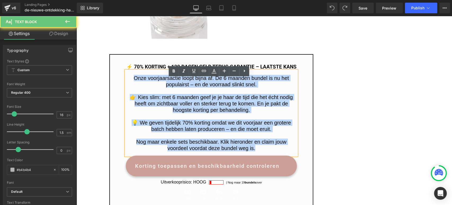
drag, startPoint x: 133, startPoint y: 86, endPoint x: 269, endPoint y: 162, distance: 155.4
click at [269, 155] on div "Onze voorjaarsactie loopt bijna af. De 6 maanden bundel is nu het populairst – …" at bounding box center [211, 112] width 171 height 85
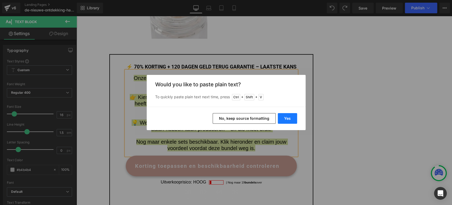
click at [294, 121] on button "Yes" at bounding box center [287, 118] width 19 height 11
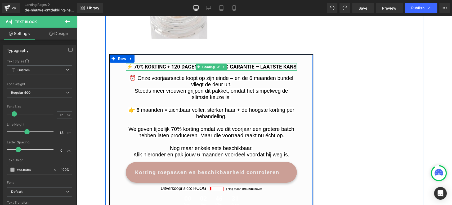
click at [234, 67] on h3 "⚡️ 70% KORTING + 120 dagen geld terug garantie – LAATSTE KANS" at bounding box center [211, 67] width 171 height 8
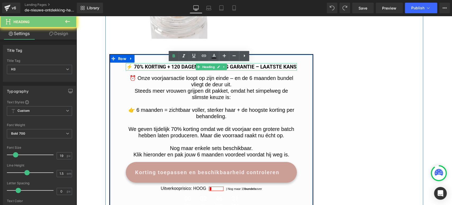
click at [234, 67] on h3 "⚡️ 70% KORTING + 120 dagen geld terug garantie – LAATSTE KANS" at bounding box center [211, 67] width 171 height 8
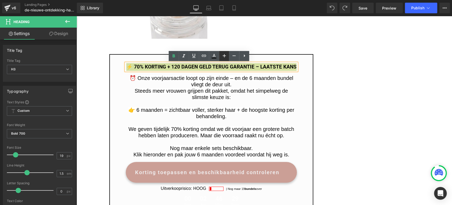
click at [226, 56] on icon at bounding box center [224, 55] width 6 height 6
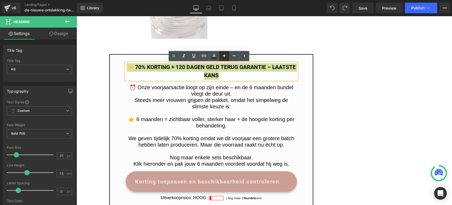
click at [226, 56] on icon at bounding box center [224, 55] width 6 height 6
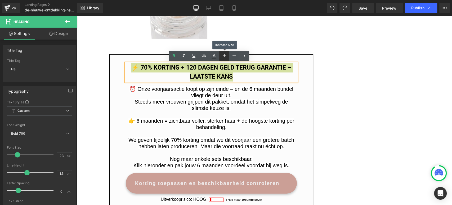
click at [226, 56] on icon at bounding box center [224, 55] width 6 height 6
type input "25"
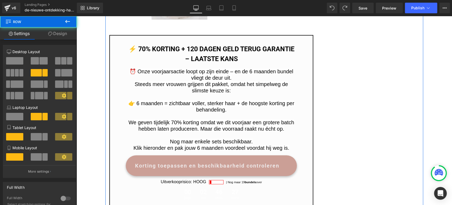
scroll to position [1148, 0]
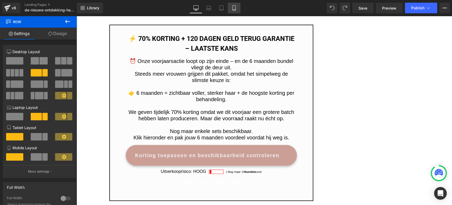
click at [232, 12] on link "Mobile" at bounding box center [234, 8] width 13 height 11
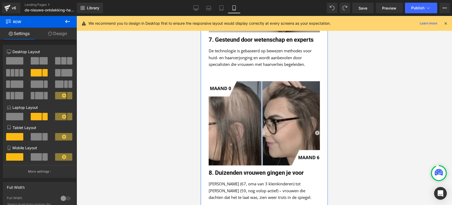
scroll to position [1678, 0]
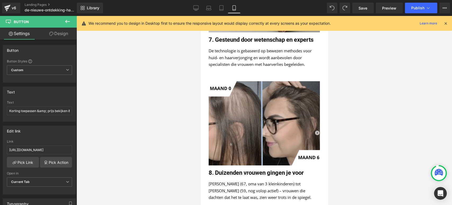
click at [407, 13] on div "Library Mobile Desktop Laptop Tablet Mobile Save Preview Publish Scheduled View…" at bounding box center [265, 8] width 376 height 16
click at [407, 8] on span "Publish" at bounding box center [418, 8] width 13 height 4
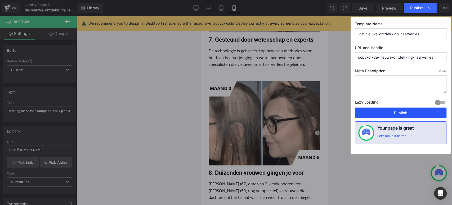
click at [376, 116] on button "Publish" at bounding box center [401, 112] width 92 height 11
